Goal: Find specific page/section: Find specific page/section

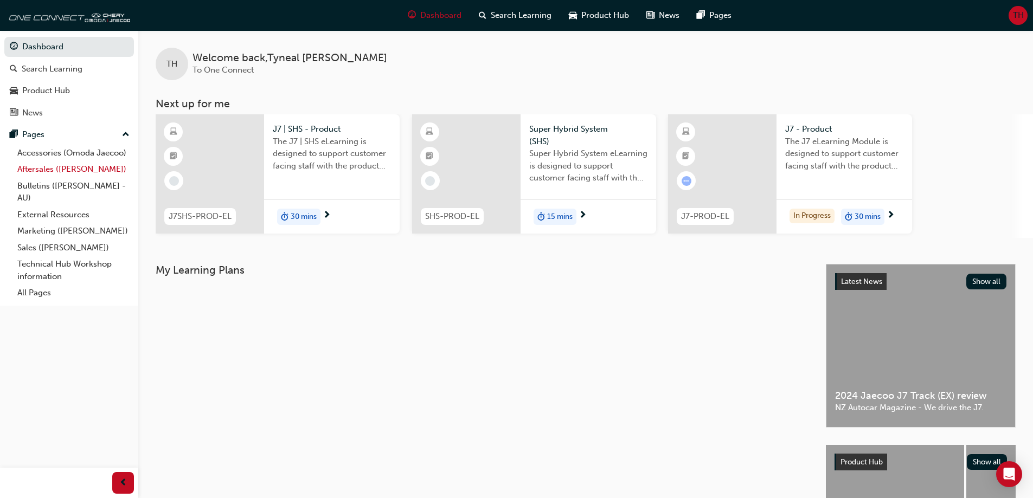
click at [33, 174] on link "Aftersales ([PERSON_NAME])" at bounding box center [73, 169] width 121 height 17
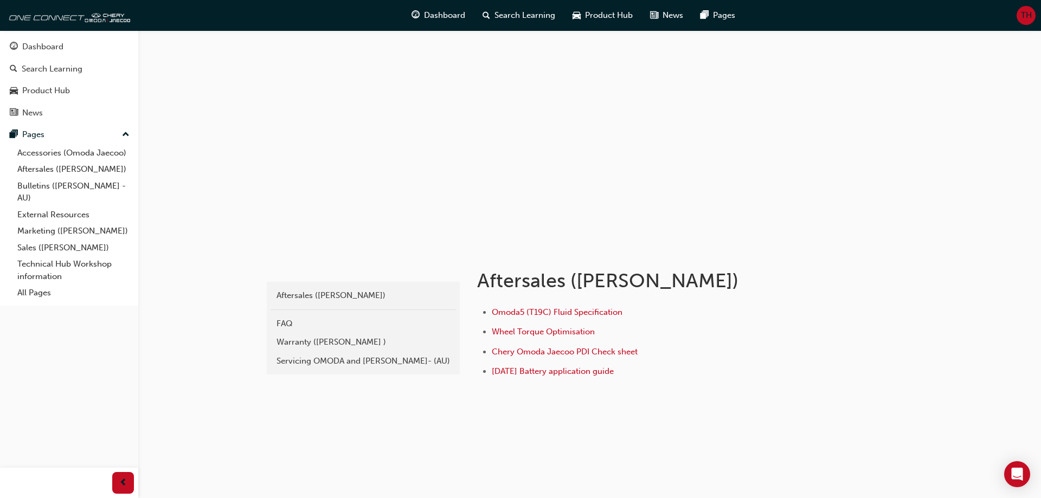
click at [323, 360] on div "Servicing OMODA and [PERSON_NAME]- (AU)" at bounding box center [364, 361] width 174 height 12
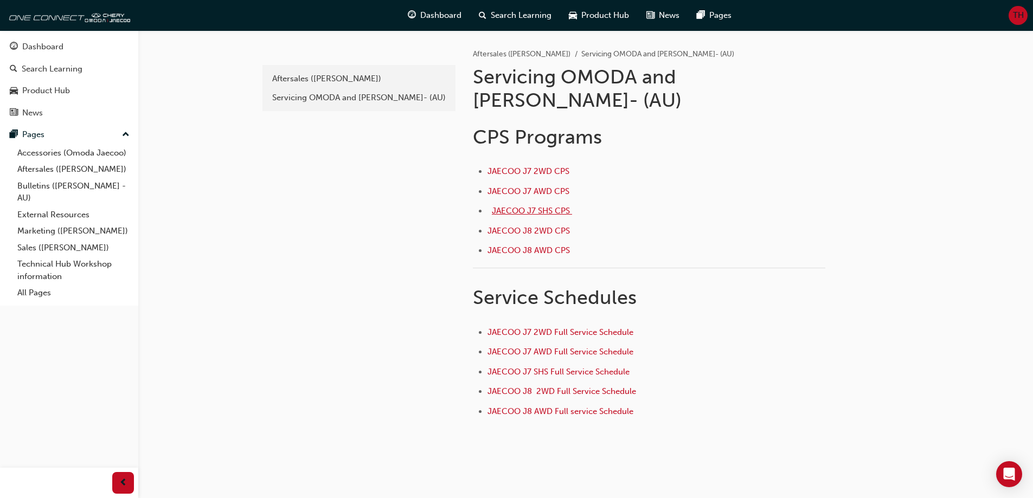
click at [527, 206] on span "JAECOO J7 SHS CPS ﻿" at bounding box center [532, 211] width 80 height 10
